Goal: Transaction & Acquisition: Register for event/course

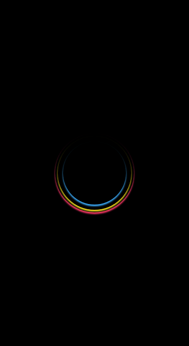
select select
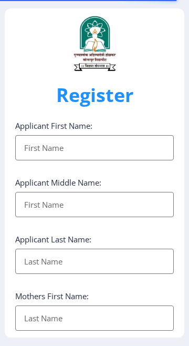
click at [98, 151] on input "Applicant First Name:" at bounding box center [94, 147] width 159 height 25
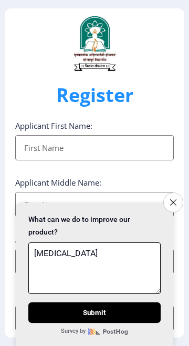
type textarea "[MEDICAL_DATA]"
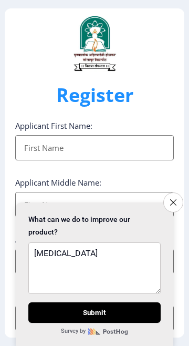
click at [82, 205] on input "Applicant First Name:" at bounding box center [94, 204] width 159 height 25
click at [87, 150] on input "Applicant First Name:" at bounding box center [94, 147] width 159 height 25
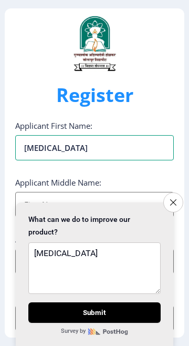
type input "[MEDICAL_DATA]"
click at [80, 202] on input "Applicant First Name:" at bounding box center [94, 204] width 159 height 25
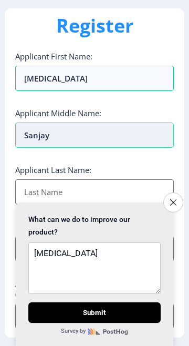
scroll to position [70, 0]
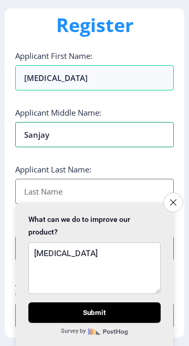
type input "Sanjay"
click at [65, 186] on input "Applicant First Name:" at bounding box center [94, 191] width 159 height 25
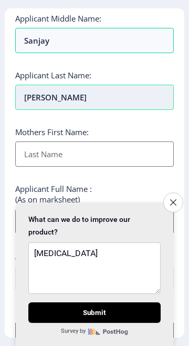
scroll to position [164, 0]
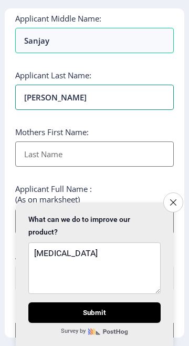
type input "[PERSON_NAME]"
click at [59, 150] on input "Applicant First Name:" at bounding box center [94, 153] width 159 height 25
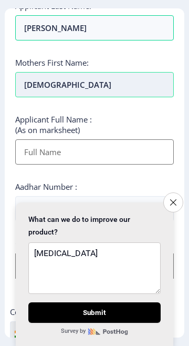
scroll to position [233, 0]
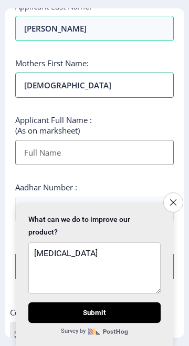
type input "[DEMOGRAPHIC_DATA]"
click at [92, 149] on input "Applicant First Name:" at bounding box center [94, 152] width 159 height 25
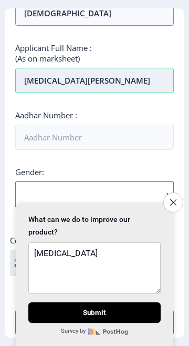
scroll to position [306, 0]
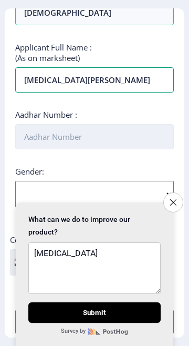
type input "Nikita Sanjay Shelake"
click at [80, 125] on input "Aadhar Number :" at bounding box center [94, 136] width 159 height 25
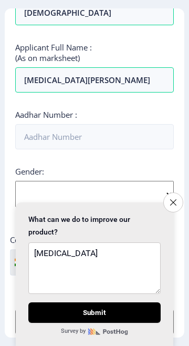
click at [167, 193] on div "Gender: Select Gender Male Female Other" at bounding box center [94, 186] width 159 height 41
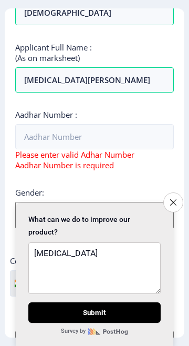
select select "[DEMOGRAPHIC_DATA]"
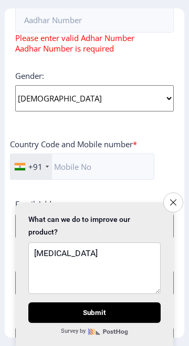
scroll to position [424, 0]
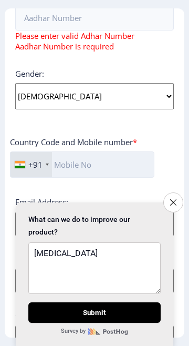
click at [77, 160] on input "text" at bounding box center [82, 164] width 145 height 26
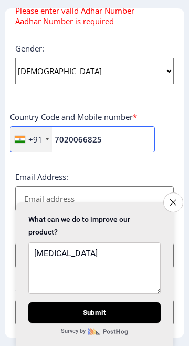
type input "7020066825"
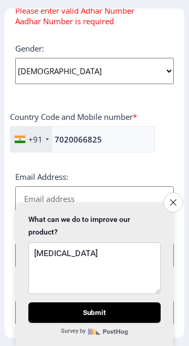
click at [73, 201] on input "Email Address:" at bounding box center [94, 198] width 159 height 25
type input "S"
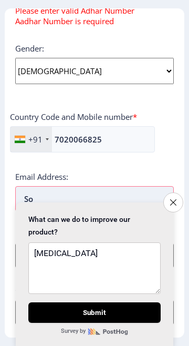
type input "S"
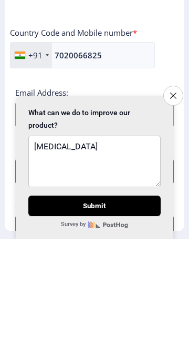
scroll to position [427, 0]
type input "Sonal. kadam7276@gmail.com"
click at [175, 206] on icon "Close survey" at bounding box center [173, 202] width 7 height 7
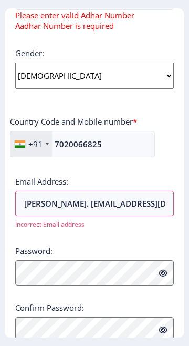
scroll to position [443, 0]
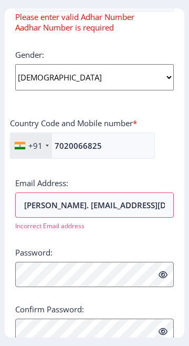
click at [166, 278] on icon at bounding box center [163, 275] width 9 height 8
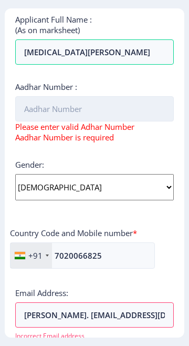
click at [128, 106] on input "Aadhar Number :" at bounding box center [94, 108] width 159 height 25
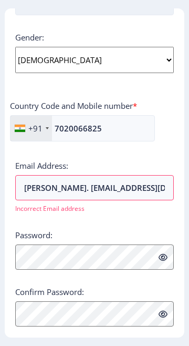
scroll to position [441, 0]
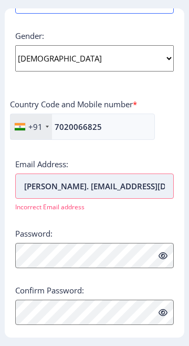
type input "605617589077"
click at [148, 184] on input "Sonal. kadam7276@gmail.com" at bounding box center [94, 186] width 159 height 25
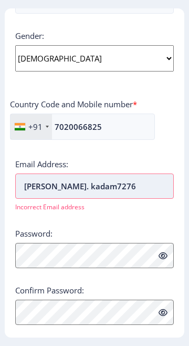
type input "[PERSON_NAME]."
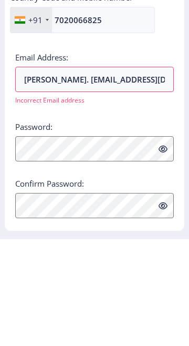
click at [167, 254] on icon at bounding box center [163, 256] width 9 height 8
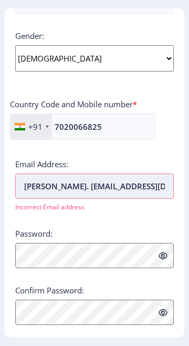
click at [124, 182] on input "Sonal. kadam7276@gmail.com" at bounding box center [94, 186] width 159 height 25
click at [140, 174] on input "Sonal. kadam7276@gmail.com" at bounding box center [94, 186] width 159 height 25
click at [155, 183] on input "Sonal. kadam7276@gmail.com" at bounding box center [94, 186] width 159 height 25
type input "[PERSON_NAME]."
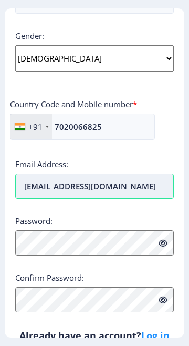
scroll to position [429, 0]
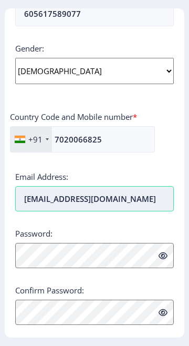
type input "[EMAIL_ADDRESS][DOMAIN_NAME]"
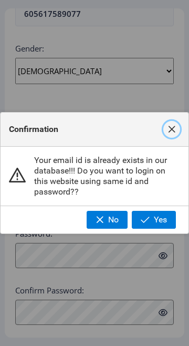
click at [168, 134] on span "button" at bounding box center [172, 129] width 8 height 8
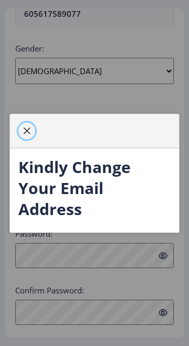
click at [26, 139] on button "button" at bounding box center [26, 131] width 17 height 17
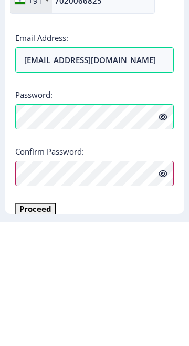
scroll to position [452, 0]
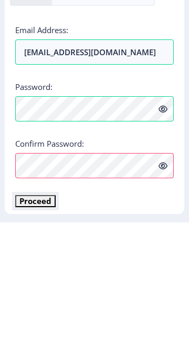
click at [49, 326] on button "Proceed" at bounding box center [35, 325] width 41 height 12
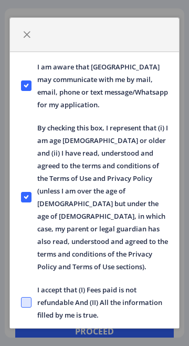
click at [26, 297] on span at bounding box center [26, 302] width 11 height 11
click at [22, 302] on input "I accept that (I) Fees paid is not refundable And (II) All the information fill…" at bounding box center [21, 302] width 1 height 1
checkbox input "true"
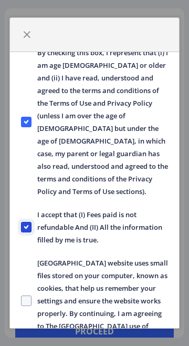
scroll to position [86, 0]
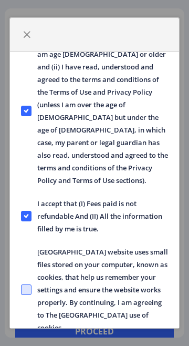
click at [29, 285] on span at bounding box center [26, 290] width 11 height 11
click at [22, 289] on input "Solapur University website uses small files stored on your computer, known as c…" at bounding box center [21, 289] width 1 height 1
checkbox input "true"
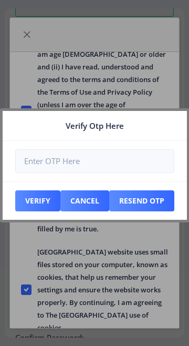
scroll to position [522, 0]
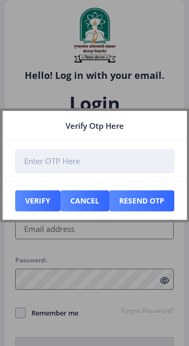
click at [107, 170] on input "number" at bounding box center [94, 161] width 159 height 24
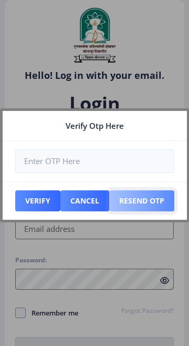
click at [158, 211] on button "Resend Otp" at bounding box center [141, 200] width 65 height 21
click at [144, 211] on button "Resend Otp" at bounding box center [141, 200] width 65 height 21
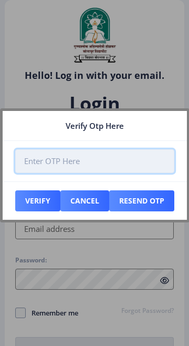
click at [86, 169] on input "number" at bounding box center [94, 161] width 159 height 24
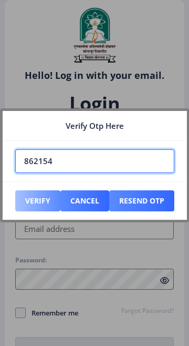
type input "862154"
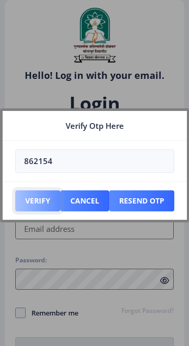
click at [34, 211] on button "Verify" at bounding box center [37, 200] width 45 height 21
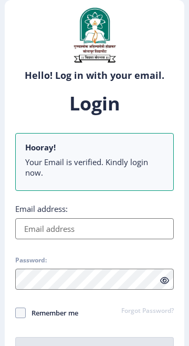
click at [99, 226] on input "Email address:" at bounding box center [94, 228] width 159 height 21
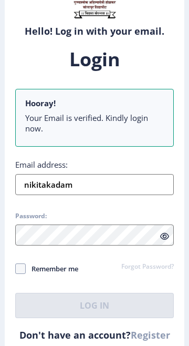
scroll to position [35, 0]
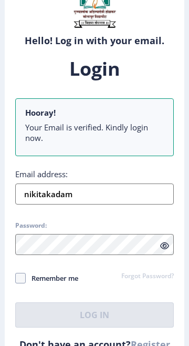
click at [98, 199] on input "nikitakadam" at bounding box center [94, 194] width 159 height 21
click at [105, 189] on input "nikitakadam" at bounding box center [94, 194] width 159 height 21
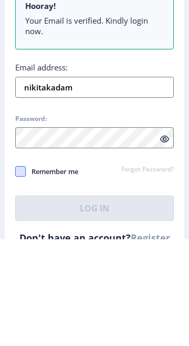
type input "nikitakadam"
click at [17, 274] on span at bounding box center [20, 278] width 11 height 11
click at [16, 278] on input "Remember me" at bounding box center [15, 278] width 1 height 1
checkbox input "true"
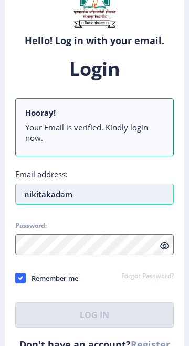
click at [85, 196] on input "nikitakadam" at bounding box center [94, 194] width 159 height 21
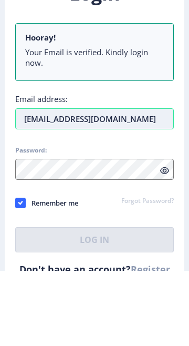
type input "[EMAIL_ADDRESS][DOMAIN_NAME]"
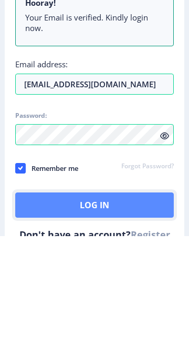
click at [108, 313] on button "Log In" at bounding box center [94, 314] width 159 height 25
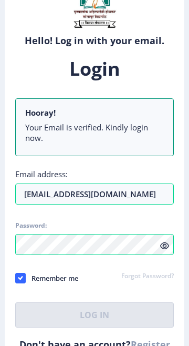
click at [165, 249] on icon at bounding box center [164, 246] width 9 height 8
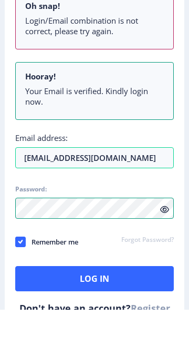
scroll to position [105, 0]
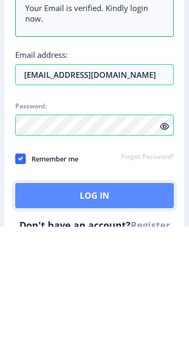
click at [127, 311] on button "Log In" at bounding box center [94, 315] width 159 height 25
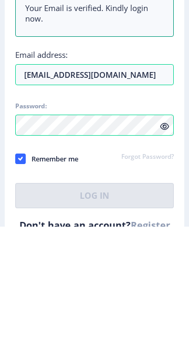
scroll to position [35, 0]
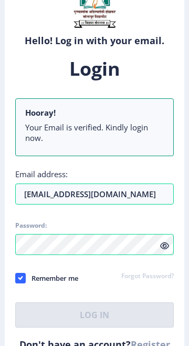
click at [165, 247] on icon at bounding box center [164, 246] width 9 height 8
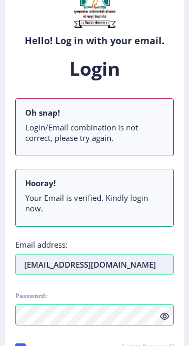
click at [150, 259] on input "[EMAIL_ADDRESS][DOMAIN_NAME]" at bounding box center [94, 264] width 159 height 21
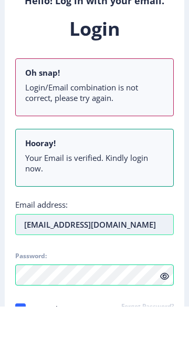
scroll to position [59, 0]
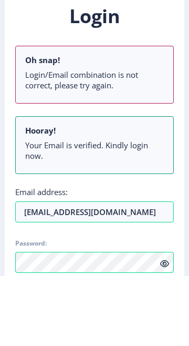
click at [117, 218] on li "Your Email is verified. Kindly login now." at bounding box center [94, 220] width 139 height 21
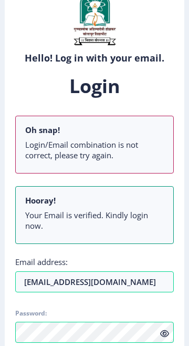
click at [132, 141] on li "Login/Email combination is not correct, please try again." at bounding box center [94, 149] width 139 height 21
click at [122, 160] on ul "Login/Email combination is not correct, please try again." at bounding box center [94, 151] width 139 height 25
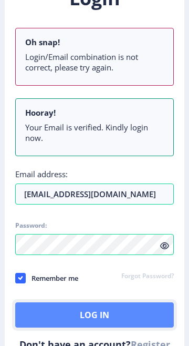
click at [125, 315] on button "Log In" at bounding box center [94, 314] width 159 height 25
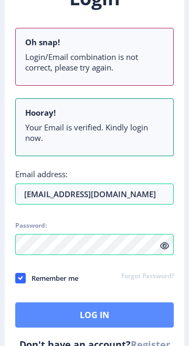
scroll to position [35, 0]
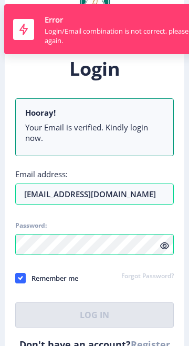
click at [167, 279] on link "Forgot Password?" at bounding box center [148, 276] width 53 height 9
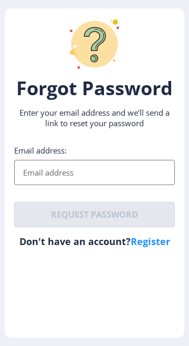
click at [90, 169] on input "Email address:" at bounding box center [94, 172] width 161 height 25
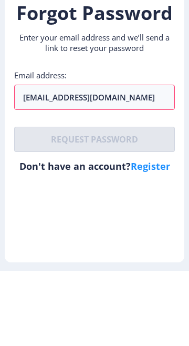
click at [148, 244] on div "Forgot Password Enter your email address and we’ll send a link to reset your pa…" at bounding box center [95, 172] width 180 height 329
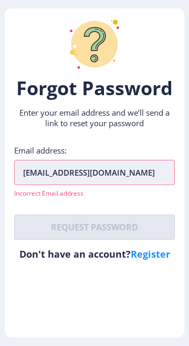
click at [138, 167] on input "Nikitakadam2197@gmail.com" at bounding box center [94, 172] width 161 height 25
click at [25, 172] on input "Nikitakadam2197@gmail.com" at bounding box center [94, 172] width 161 height 25
click at [31, 173] on input "Nikitakadam2197@gmail.com" at bounding box center [94, 172] width 161 height 25
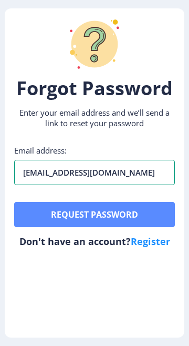
type input "[EMAIL_ADDRESS][DOMAIN_NAME]"
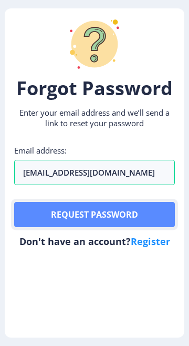
click at [126, 214] on button "Request password" at bounding box center [94, 214] width 161 height 25
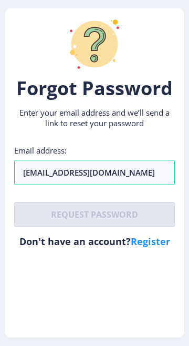
click at [163, 248] on link "Register" at bounding box center [150, 241] width 39 height 13
select select
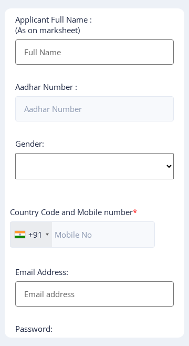
scroll to position [429, 0]
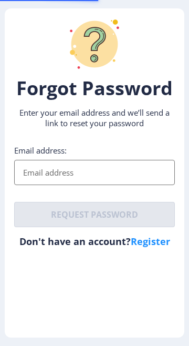
click at [109, 170] on input "Email address:" at bounding box center [94, 172] width 161 height 25
click at [28, 172] on input "mnikita" at bounding box center [94, 172] width 161 height 25
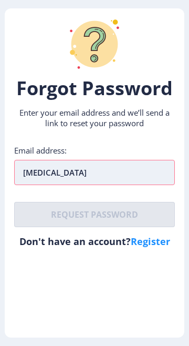
click at [70, 177] on input "nikita" at bounding box center [94, 172] width 161 height 25
type input "n"
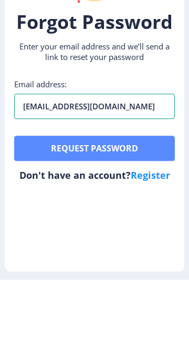
type input "[EMAIL_ADDRESS][DOMAIN_NAME]"
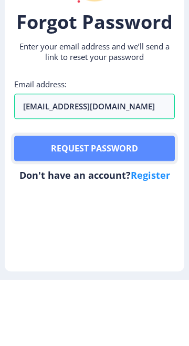
click at [130, 216] on button "Request password" at bounding box center [94, 214] width 161 height 25
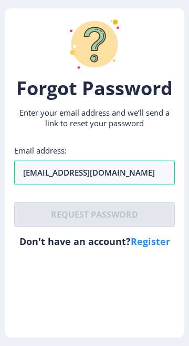
click at [155, 245] on link "Register" at bounding box center [150, 241] width 39 height 13
select select
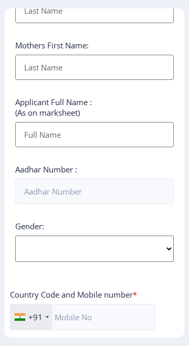
scroll to position [429, 0]
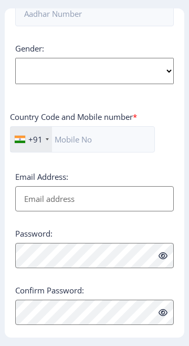
click at [156, 349] on link "Log in" at bounding box center [155, 348] width 28 height 13
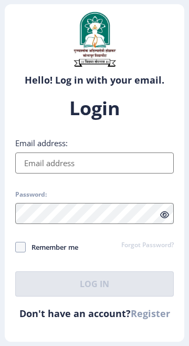
click at [37, 254] on span "Remember me" at bounding box center [52, 247] width 53 height 13
click at [16, 247] on input "Remember me" at bounding box center [15, 247] width 1 height 1
checkbox input "true"
click at [116, 174] on input "Email address:" at bounding box center [94, 163] width 159 height 21
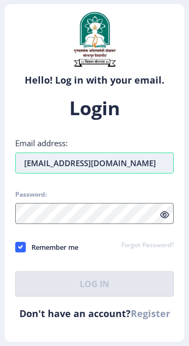
type input "[EMAIL_ADDRESS][DOMAIN_NAME]"
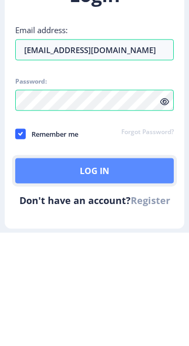
click at [108, 293] on button "Log In" at bounding box center [94, 283] width 159 height 25
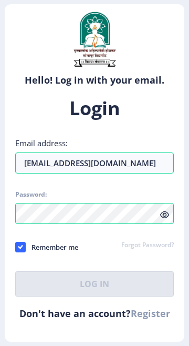
click at [163, 219] on icon at bounding box center [164, 215] width 9 height 8
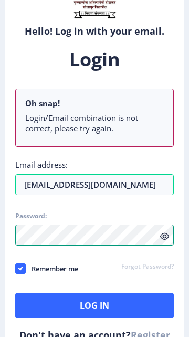
scroll to position [34, 0]
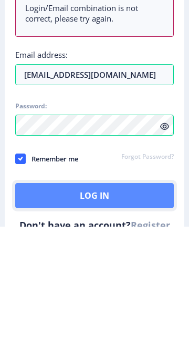
click at [133, 314] on button "Log In" at bounding box center [94, 315] width 159 height 25
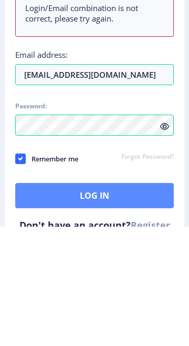
scroll to position [0, 0]
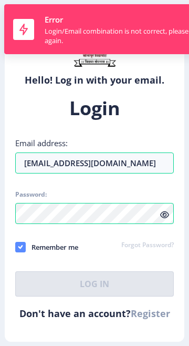
click at [17, 252] on span at bounding box center [20, 247] width 11 height 11
click at [16, 247] on input "Remember me" at bounding box center [15, 247] width 1 height 1
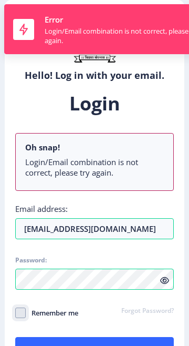
scroll to position [35, 0]
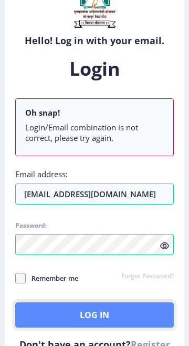
click at [109, 317] on button "Log In" at bounding box center [94, 314] width 159 height 25
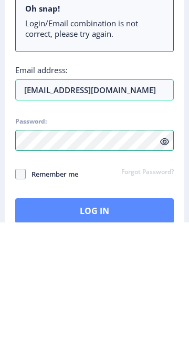
scroll to position [16, 0]
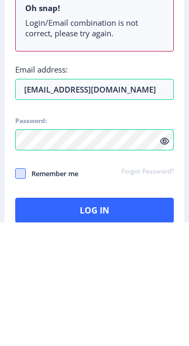
click at [19, 294] on span at bounding box center [20, 297] width 11 height 11
click at [16, 297] on input "Remember me" at bounding box center [15, 297] width 1 height 1
checkbox input "true"
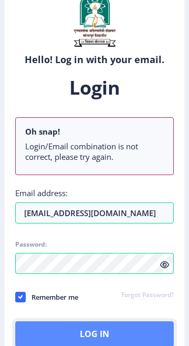
click at [108, 331] on button "Log In" at bounding box center [94, 333] width 159 height 25
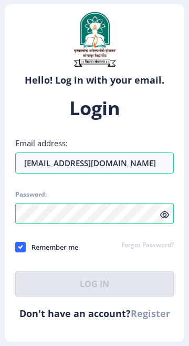
select select
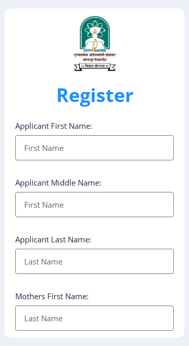
click at [85, 143] on input "Applicant First Name:" at bounding box center [94, 147] width 159 height 25
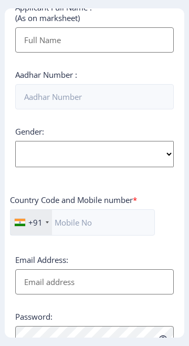
scroll to position [429, 0]
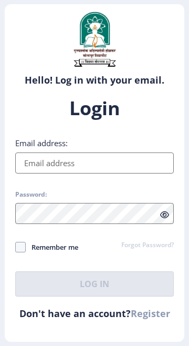
select select
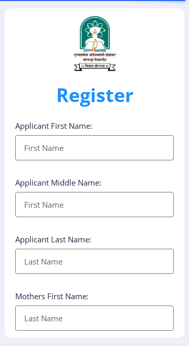
select select
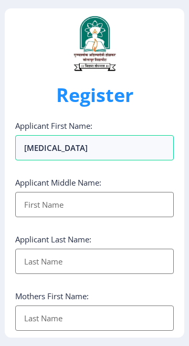
type input "[MEDICAL_DATA]"
click at [93, 204] on input "Applicant First Name:" at bounding box center [94, 204] width 159 height 25
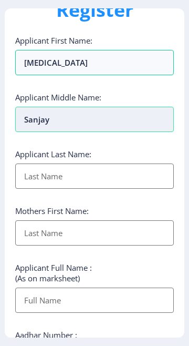
scroll to position [75, 0]
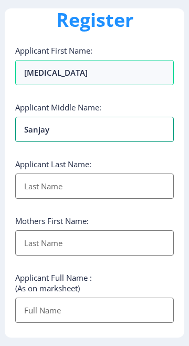
type input "Sanjay"
click at [73, 192] on input "Applicant First Name:" at bounding box center [94, 186] width 159 height 25
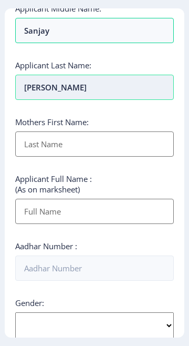
scroll to position [177, 0]
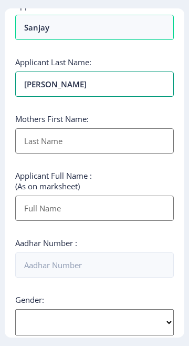
type input "[PERSON_NAME]"
click at [63, 138] on input "Applicant First Name:" at bounding box center [94, 140] width 159 height 25
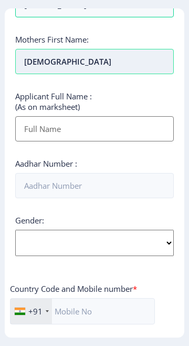
scroll to position [261, 0]
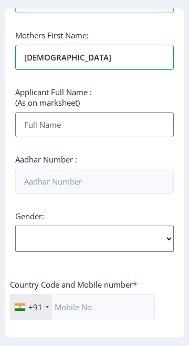
type input "[DEMOGRAPHIC_DATA]"
click at [46, 122] on input "Applicant First Name:" at bounding box center [94, 124] width 159 height 25
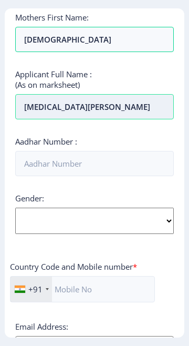
scroll to position [278, 0]
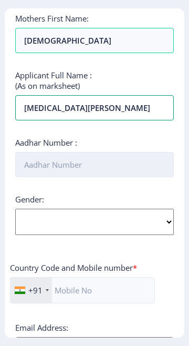
type input "Nikita Sanjay Shelake"
click at [78, 169] on input "Aadhar Number :" at bounding box center [94, 164] width 159 height 25
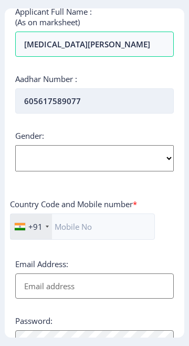
scroll to position [338, 0]
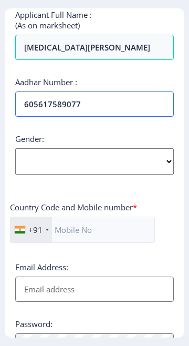
type input "605617589077"
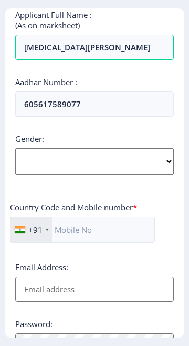
click at [162, 164] on select "Select Gender [DEMOGRAPHIC_DATA] [DEMOGRAPHIC_DATA] Other" at bounding box center [94, 161] width 159 height 26
select select "[DEMOGRAPHIC_DATA]"
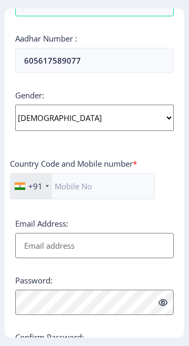
scroll to position [388, 0]
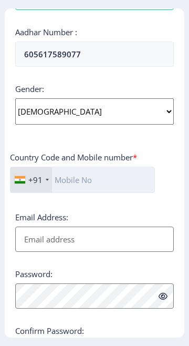
click at [89, 179] on input "text" at bounding box center [82, 180] width 145 height 26
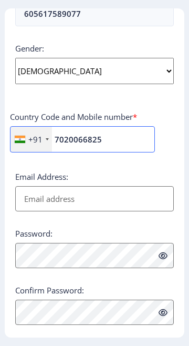
type input "7020066825"
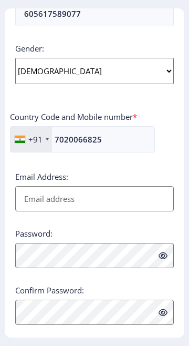
click at [104, 200] on input "Email Address:" at bounding box center [94, 198] width 159 height 25
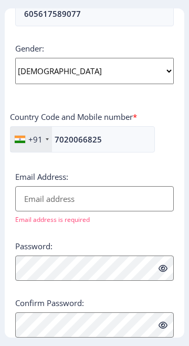
type input "[EMAIL_ADDRESS][DOMAIN_NAME]"
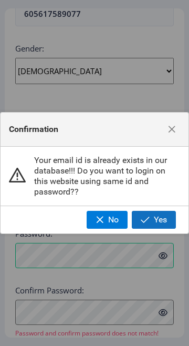
click at [153, 222] on button "Yes" at bounding box center [154, 220] width 44 height 18
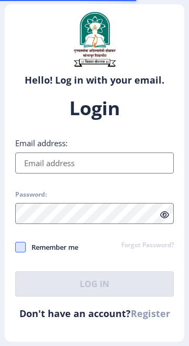
click at [19, 252] on span at bounding box center [20, 247] width 11 height 11
click at [16, 247] on input "Remember me" at bounding box center [15, 247] width 1 height 1
checkbox input "true"
click at [104, 174] on input "Email address:" at bounding box center [94, 163] width 159 height 21
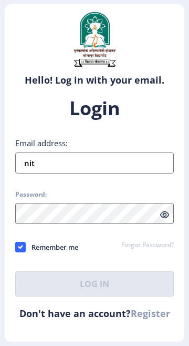
type input "nita"
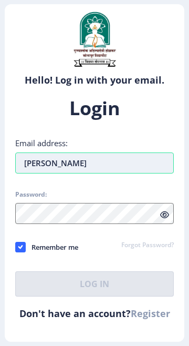
select select
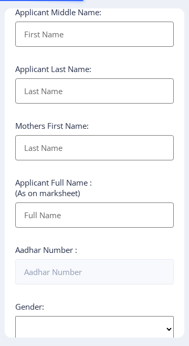
scroll to position [429, 0]
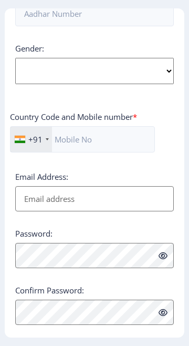
click at [88, 194] on input "Email Address:" at bounding box center [94, 198] width 159 height 25
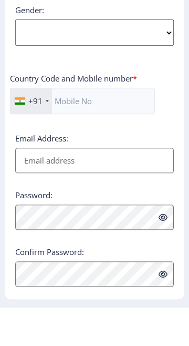
type input "N"
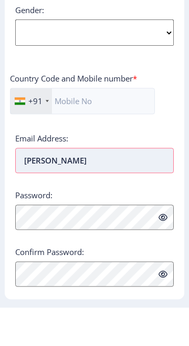
type input "nita"
click at [98, 252] on div "Password:" at bounding box center [94, 248] width 159 height 40
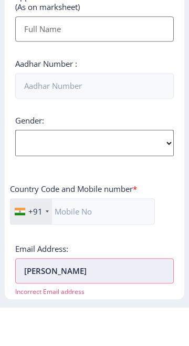
scroll to position [441, 0]
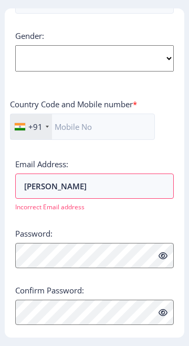
click at [163, 224] on div "Applicant First Name: Applicant Middle Name: Applicant Last Name: Mothers First…" at bounding box center [94, 16] width 159 height 675
click at [156, 346] on link "Log in" at bounding box center [155, 348] width 28 height 13
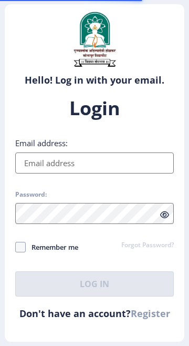
click at [108, 174] on input "Email address:" at bounding box center [94, 163] width 159 height 21
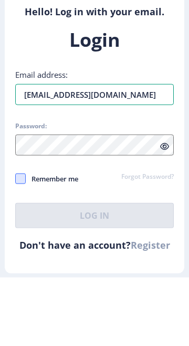
type input "[EMAIL_ADDRESS][DOMAIN_NAME]"
click at [21, 252] on span at bounding box center [20, 247] width 11 height 11
click at [16, 247] on input "Remember me" at bounding box center [15, 247] width 1 height 1
checkbox input "true"
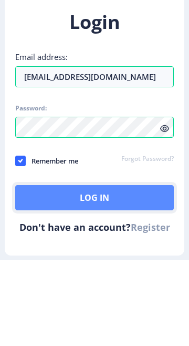
click at [107, 297] on button "Log In" at bounding box center [94, 283] width 159 height 25
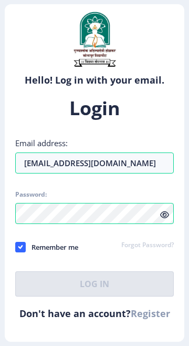
click at [155, 250] on link "Forgot Password?" at bounding box center [148, 245] width 53 height 9
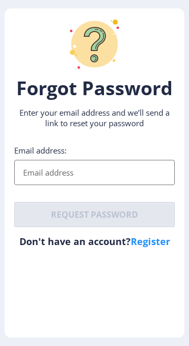
click at [116, 174] on input "Email address:" at bounding box center [94, 172] width 161 height 25
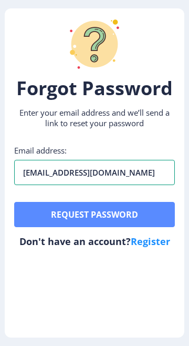
type input "[EMAIL_ADDRESS][DOMAIN_NAME]"
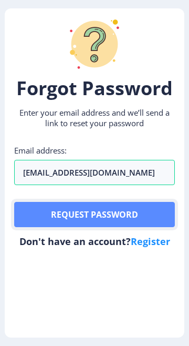
click at [134, 219] on button "Request password" at bounding box center [94, 214] width 161 height 25
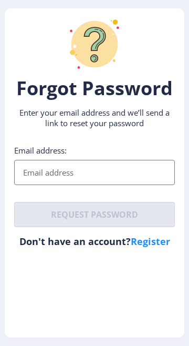
click at [77, 169] on input "Email address:" at bounding box center [94, 172] width 161 height 25
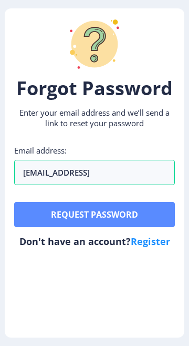
type input "nikitakadam2197@gmai.con"
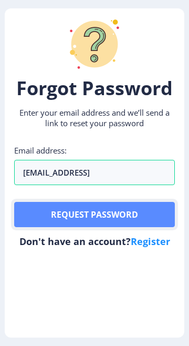
click at [122, 219] on button "Request password" at bounding box center [94, 214] width 161 height 25
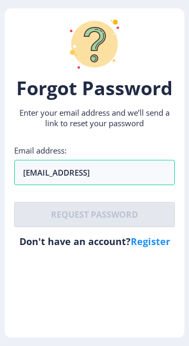
click at [143, 117] on p "Enter your email address and we’ll send a link to reset your password" at bounding box center [94, 117] width 161 height 21
click at [149, 117] on p "Enter your email address and we’ll send a link to reset your password" at bounding box center [94, 117] width 161 height 21
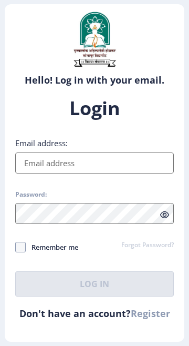
select select
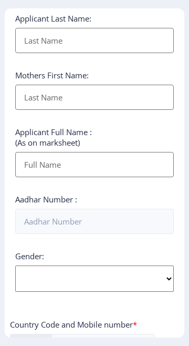
scroll to position [429, 0]
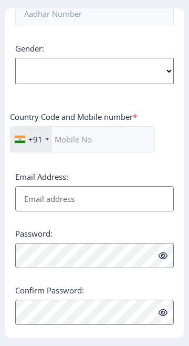
click at [165, 346] on link "Log in" at bounding box center [155, 348] width 28 height 13
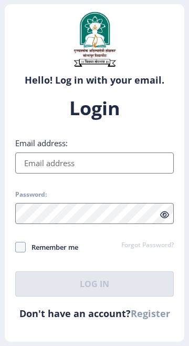
click at [115, 333] on div "Login Email address: Password: Remember me Forgot Password? Log In Don't have a…" at bounding box center [95, 215] width 180 height 251
select select
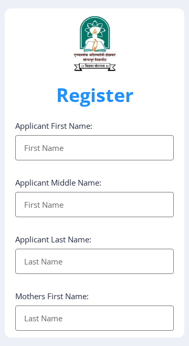
click at [102, 153] on input "Applicant First Name:" at bounding box center [94, 147] width 159 height 25
type input "[MEDICAL_DATA]"
click at [80, 203] on input "Applicant First Name:" at bounding box center [94, 204] width 159 height 25
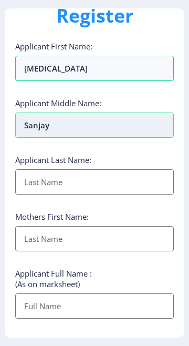
scroll to position [82, 0]
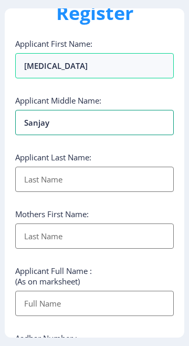
type input "Sanjay"
click at [81, 180] on input "Applicant First Name:" at bounding box center [94, 179] width 159 height 25
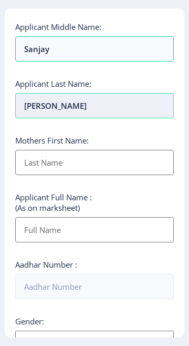
scroll to position [156, 0]
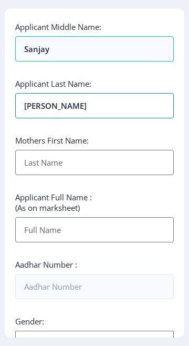
type input "[PERSON_NAME]"
click at [67, 162] on input "Applicant First Name:" at bounding box center [94, 162] width 159 height 25
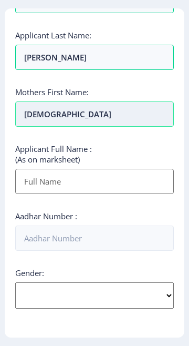
scroll to position [212, 0]
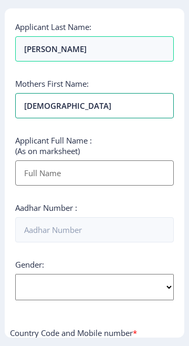
type input "[DEMOGRAPHIC_DATA]"
click at [91, 178] on input "Applicant First Name:" at bounding box center [94, 172] width 159 height 25
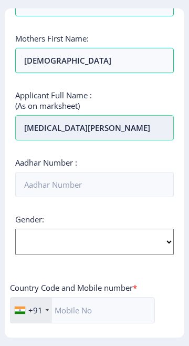
scroll to position [252, 0]
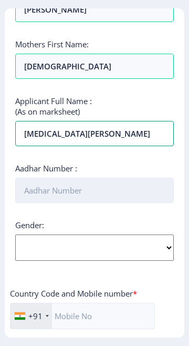
type input "[MEDICAL_DATA][PERSON_NAME]"
click at [86, 194] on input "Aadhar Number :" at bounding box center [94, 190] width 159 height 25
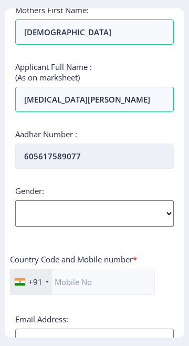
scroll to position [285, 0]
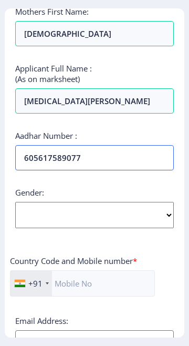
type input "605617589077"
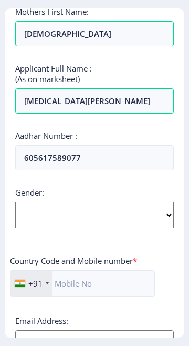
click at [161, 218] on select "Select Gender [DEMOGRAPHIC_DATA] [DEMOGRAPHIC_DATA] Other" at bounding box center [94, 215] width 159 height 26
select select "[DEMOGRAPHIC_DATA]"
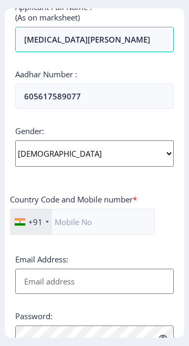
scroll to position [347, 0]
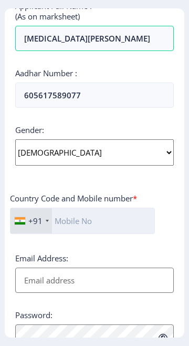
click at [66, 219] on input "text" at bounding box center [82, 221] width 145 height 26
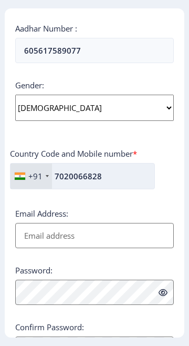
scroll to position [429, 0]
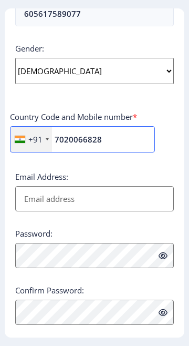
type input "7020066828"
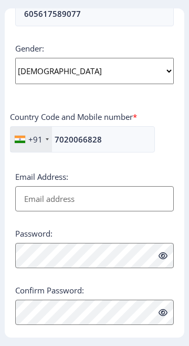
click at [98, 200] on input "Email Address:" at bounding box center [94, 198] width 159 height 25
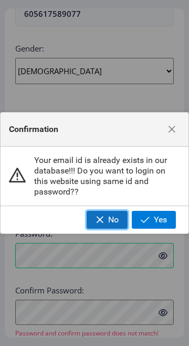
click at [108, 225] on span "No" at bounding box center [113, 219] width 11 height 9
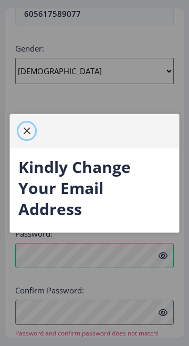
click at [33, 139] on button "button" at bounding box center [26, 131] width 17 height 17
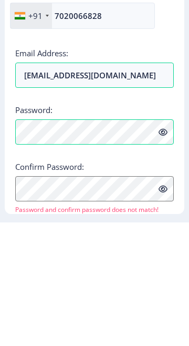
click at [163, 256] on icon at bounding box center [163, 256] width 9 height 8
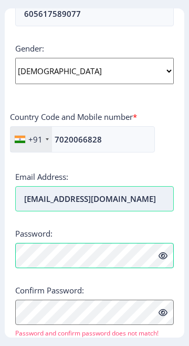
click at [147, 195] on input "[EMAIL_ADDRESS][DOMAIN_NAME]" at bounding box center [94, 198] width 159 height 25
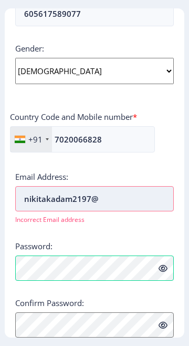
type input "nikitakadam2197"
type input "S"
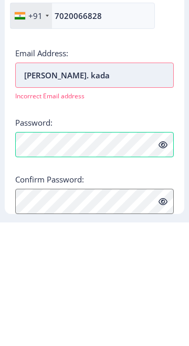
click at [94, 199] on input "[PERSON_NAME]. kada" at bounding box center [94, 198] width 159 height 25
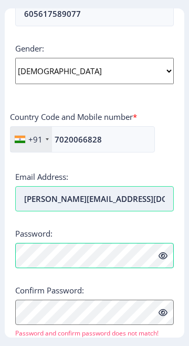
type input "[PERSON_NAME][EMAIL_ADDRESS][DOMAIN_NAME]"
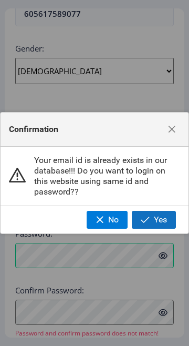
click at [159, 229] on button "Yes" at bounding box center [154, 220] width 44 height 18
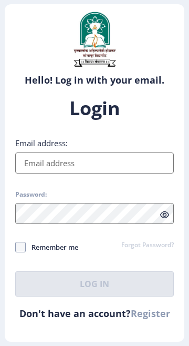
click at [97, 172] on input "Email address:" at bounding box center [94, 163] width 159 height 21
type input "B"
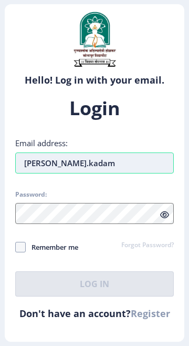
click at [26, 174] on input "[PERSON_NAME].kadam" at bounding box center [94, 163] width 159 height 21
click at [83, 174] on input "[PERSON_NAME].kadam" at bounding box center [94, 163] width 159 height 21
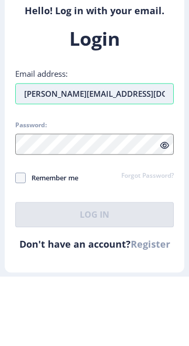
type input "[PERSON_NAME][EMAIL_ADDRESS][DOMAIN_NAME]"
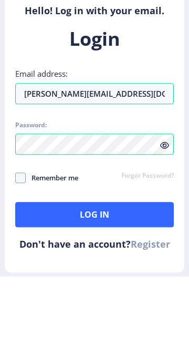
click at [165, 219] on icon at bounding box center [164, 215] width 9 height 8
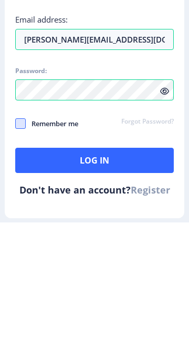
click at [19, 252] on span at bounding box center [20, 247] width 11 height 11
click at [16, 247] on input "Remember me" at bounding box center [15, 247] width 1 height 1
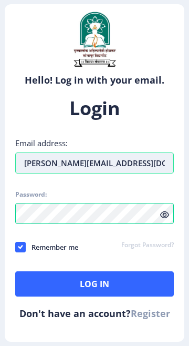
click at [105, 174] on input "[PERSON_NAME][EMAIL_ADDRESS][DOMAIN_NAME]" at bounding box center [94, 163] width 159 height 21
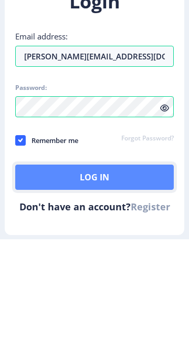
click at [103, 297] on button "Log In" at bounding box center [94, 283] width 159 height 25
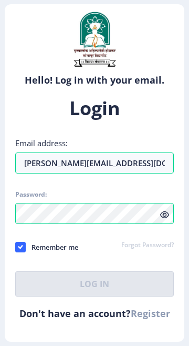
click at [54, 254] on span "Remember me" at bounding box center [52, 247] width 53 height 13
click at [16, 247] on input "Remember me" at bounding box center [15, 247] width 1 height 1
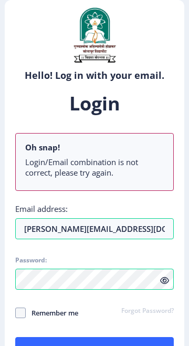
click at [31, 308] on span "Remember me" at bounding box center [52, 313] width 53 height 13
click at [16, 313] on input "Remember me" at bounding box center [15, 313] width 1 height 1
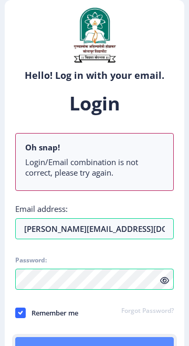
click at [108, 346] on button "Log In" at bounding box center [94, 349] width 159 height 25
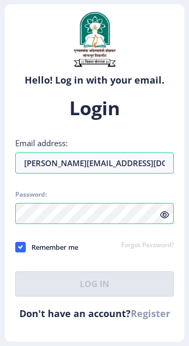
click at [165, 219] on icon at bounding box center [164, 215] width 9 height 8
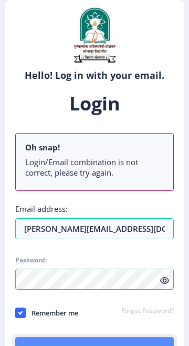
click at [124, 346] on button "Log In" at bounding box center [94, 349] width 159 height 25
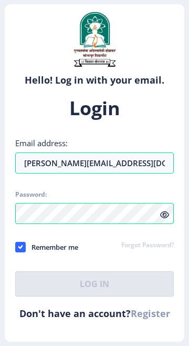
click at [179, 27] on div "Hello! Log in with your email. Don't have an account? Register" at bounding box center [95, 47] width 180 height 86
click at [16, 252] on span at bounding box center [20, 247] width 11 height 11
click at [16, 247] on input "Remember me" at bounding box center [15, 247] width 1 height 1
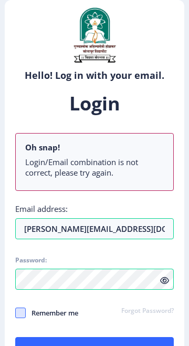
click at [19, 310] on span at bounding box center [20, 313] width 11 height 11
click at [16, 313] on input "Remember me" at bounding box center [15, 313] width 1 height 1
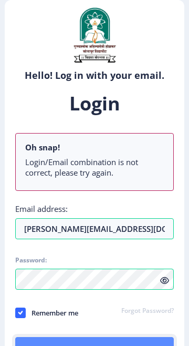
click at [104, 346] on button "Log In" at bounding box center [94, 349] width 159 height 25
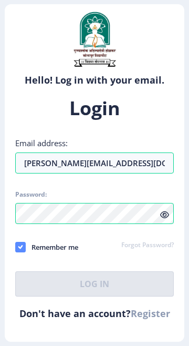
click at [21, 252] on icon at bounding box center [20, 247] width 5 height 11
click at [16, 247] on input "Remember me" at bounding box center [15, 247] width 1 height 1
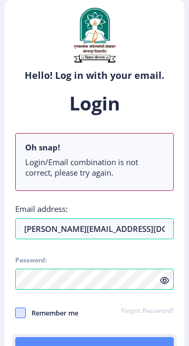
click at [115, 346] on button "Log In" at bounding box center [94, 349] width 159 height 25
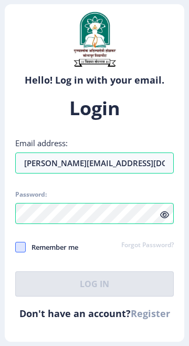
click at [22, 252] on span at bounding box center [20, 247] width 11 height 11
click at [16, 247] on input "Remember me" at bounding box center [15, 247] width 1 height 1
checkbox input "true"
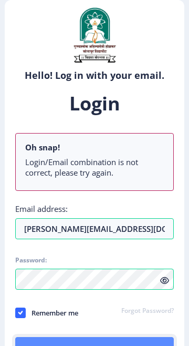
click at [104, 345] on button "Log In" at bounding box center [94, 349] width 159 height 25
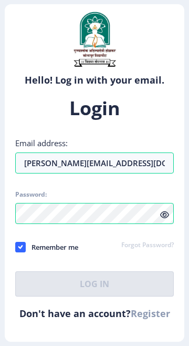
select select
